Goal: Information Seeking & Learning: Learn about a topic

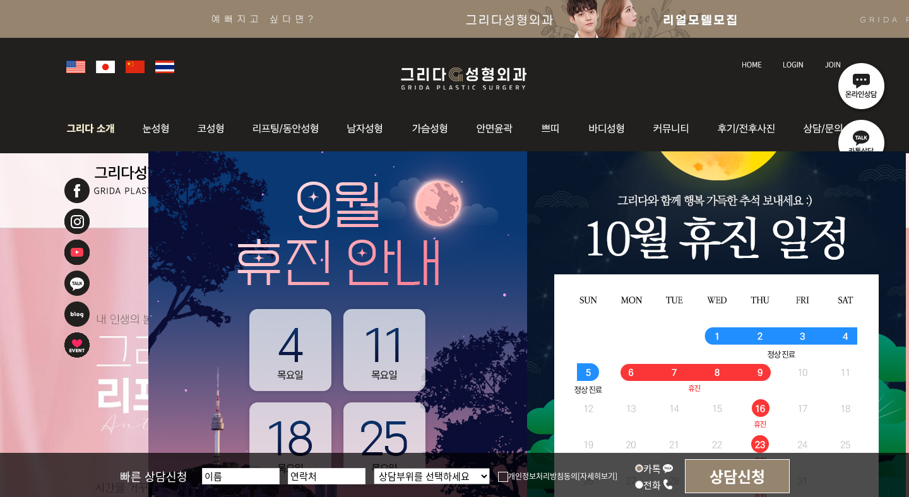
click at [104, 131] on img at bounding box center [94, 128] width 68 height 49
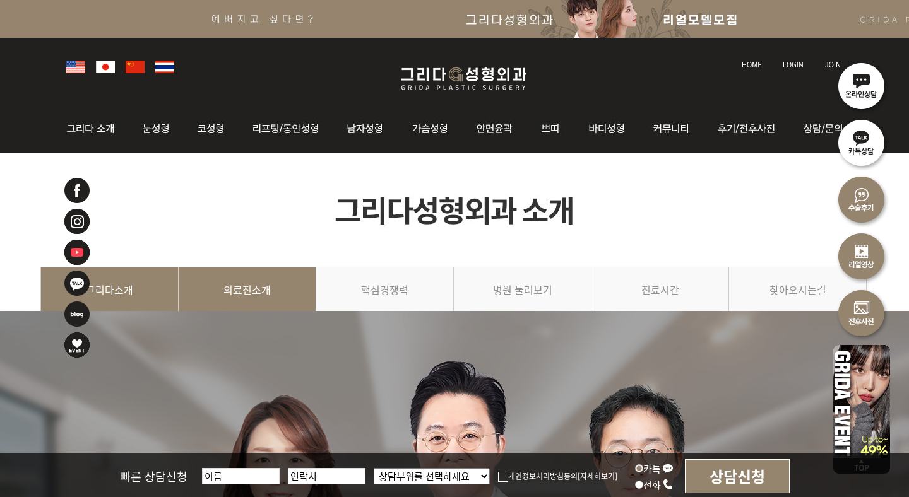
click at [268, 277] on link "의료진소개" at bounding box center [248, 295] width 138 height 57
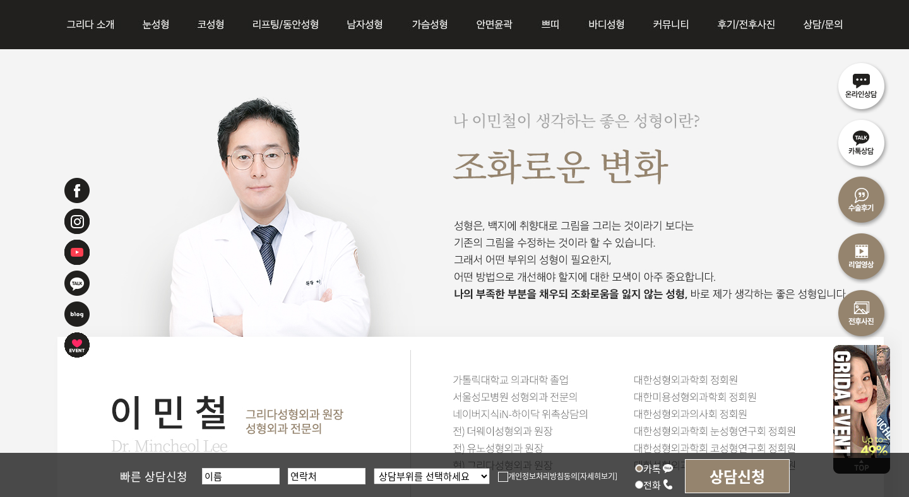
scroll to position [1529, 0]
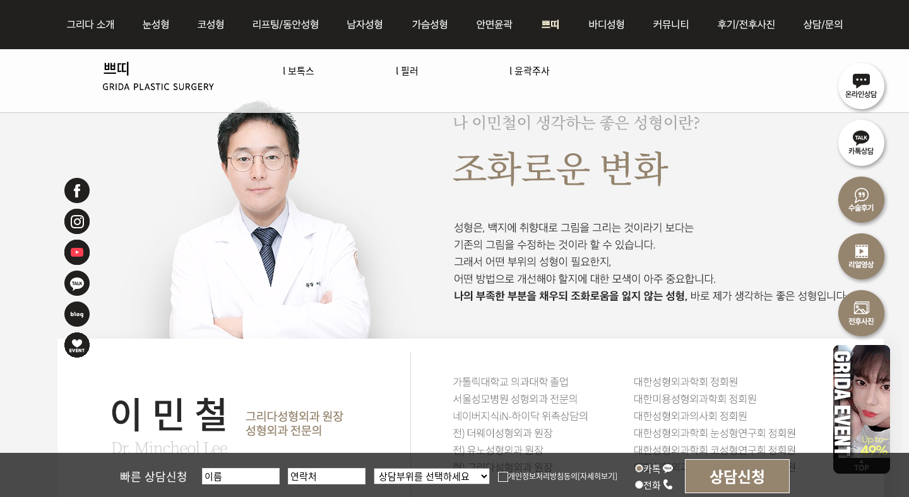
click at [559, 30] on img at bounding box center [551, 24] width 47 height 49
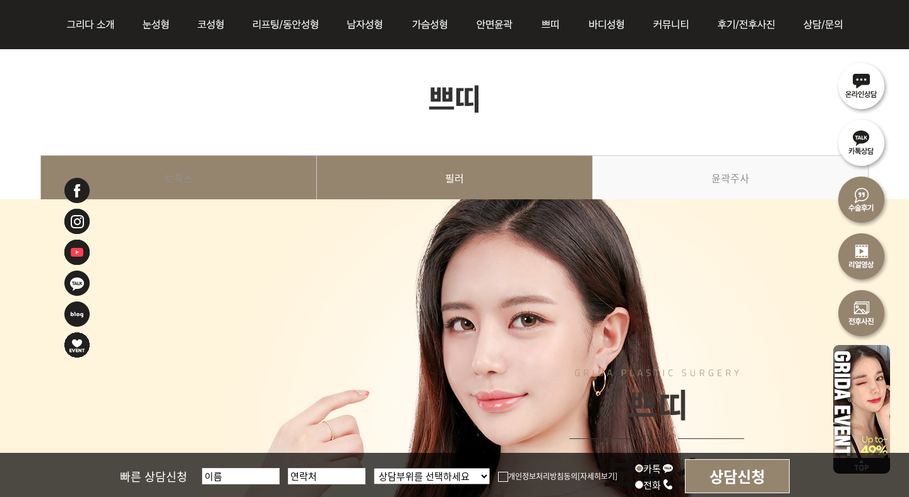
scroll to position [59, 0]
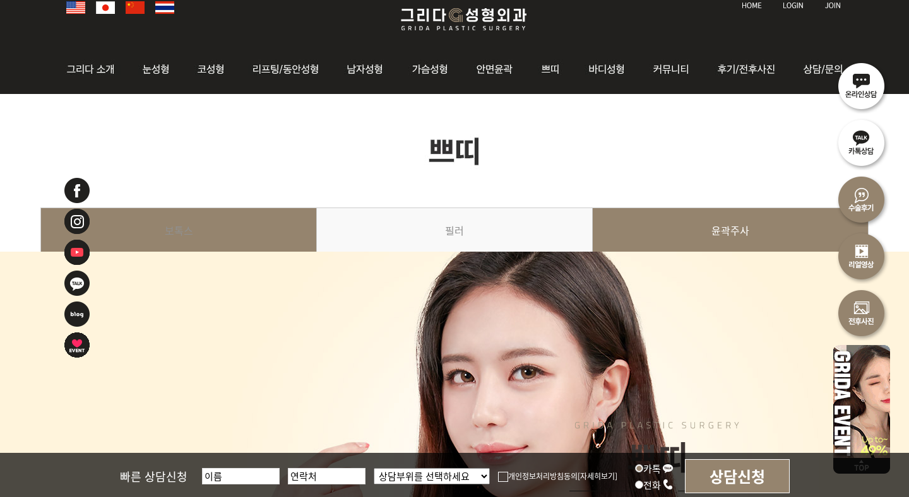
click at [699, 232] on link "윤곽주사" at bounding box center [731, 236] width 276 height 57
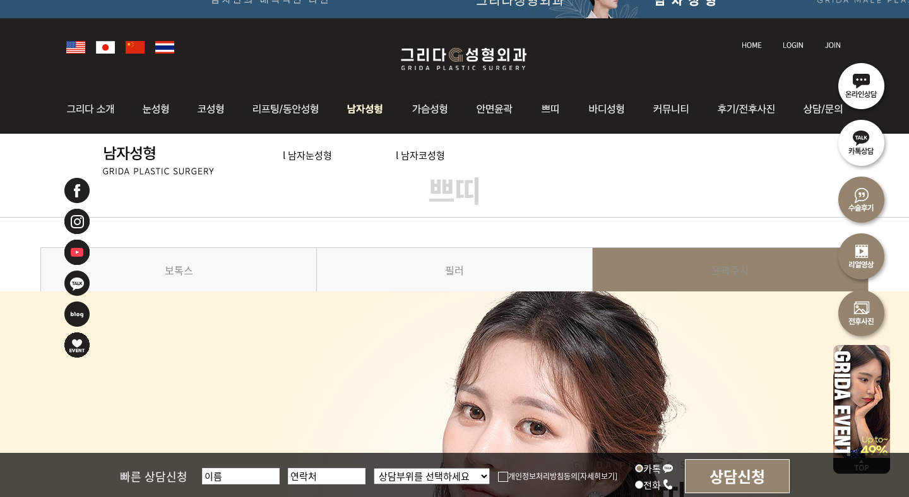
scroll to position [15, 0]
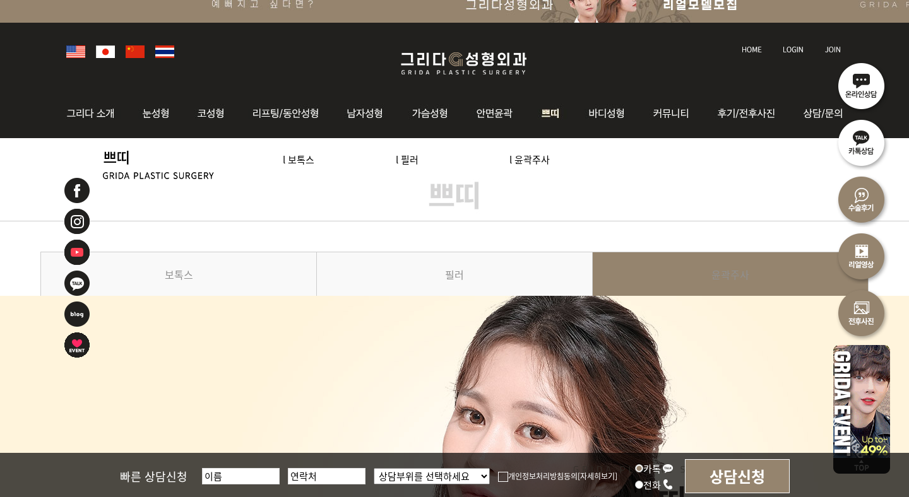
click at [550, 105] on img at bounding box center [551, 113] width 47 height 49
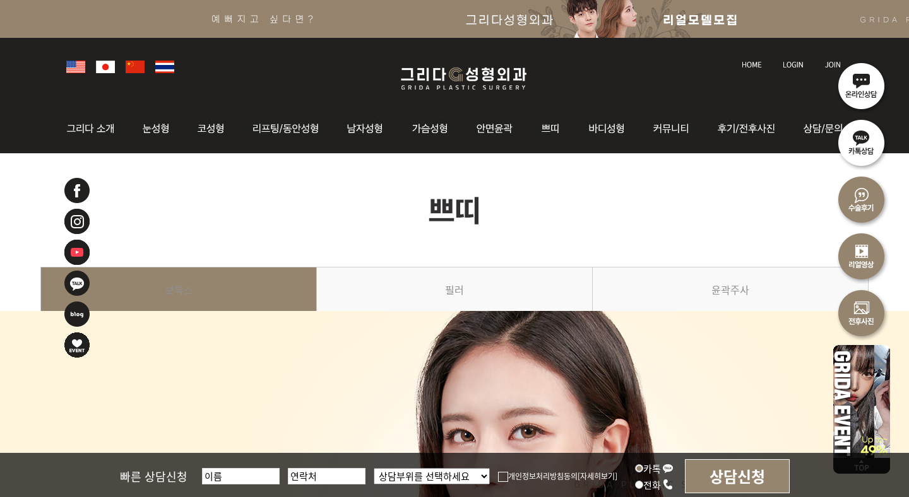
click at [100, 61] on img at bounding box center [105, 67] width 19 height 13
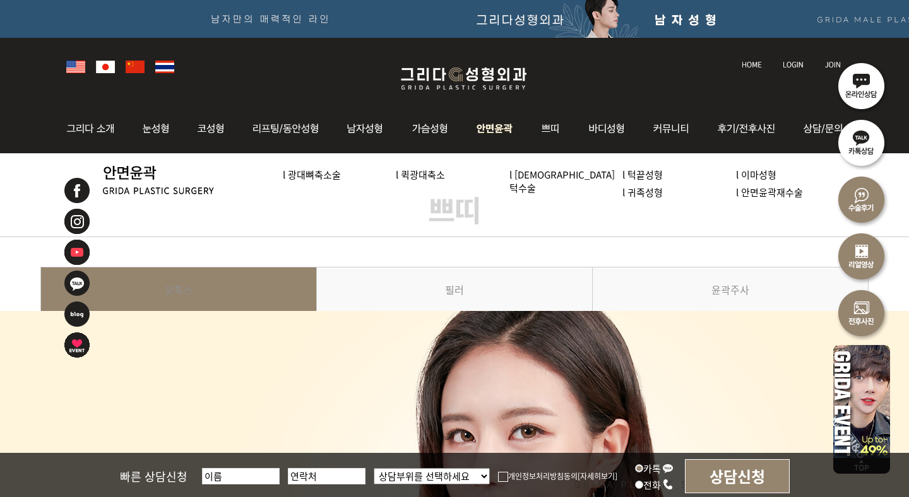
click at [506, 130] on img at bounding box center [495, 128] width 65 height 49
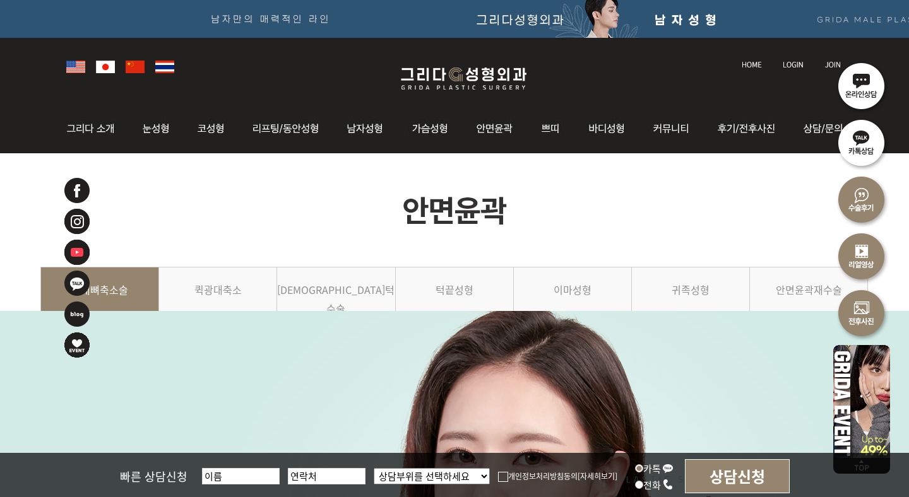
click at [103, 69] on img at bounding box center [105, 67] width 19 height 13
